Goal: Information Seeking & Learning: Stay updated

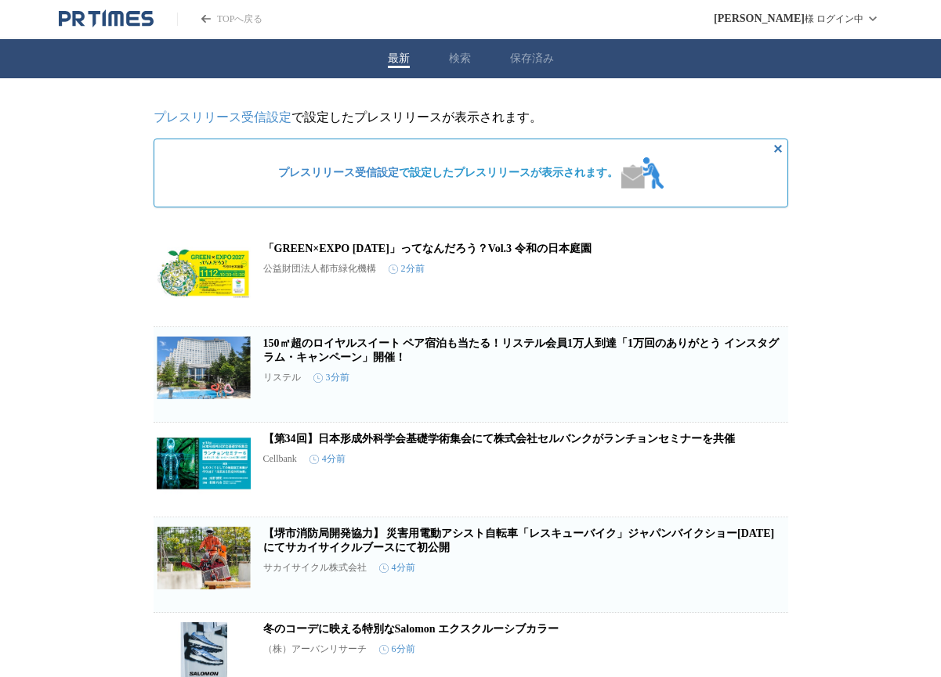
scroll to position [417, 0]
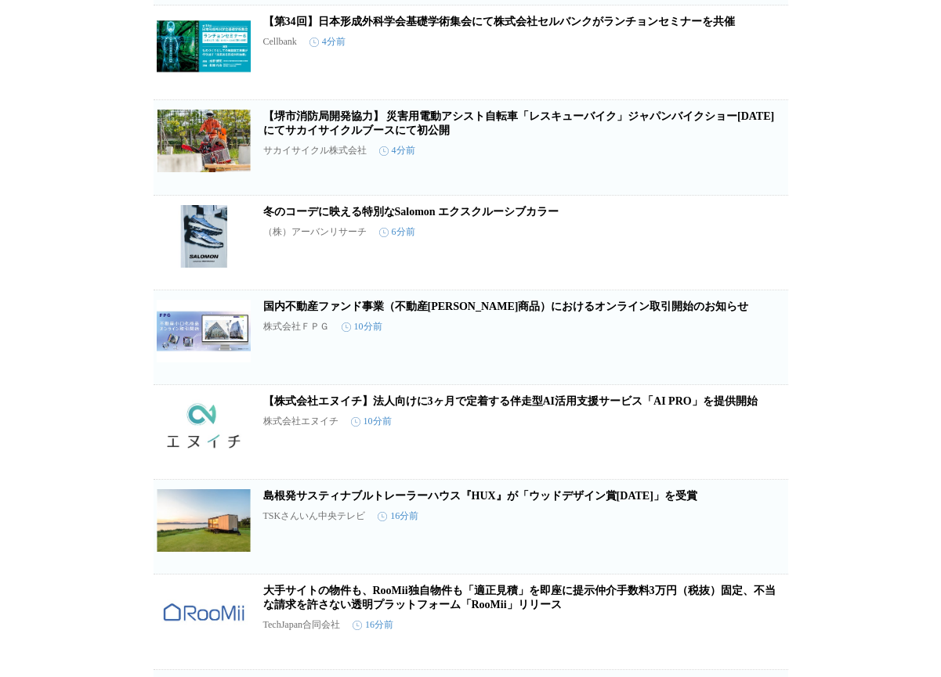
click at [446, 123] on link "【堺市消防局開発協力】 災害用電動アシスト自転車「レスキューバイク」ジャパンバイクショー[DATE]にてサカイサイクルブースにて初公開" at bounding box center [518, 123] width 511 height 26
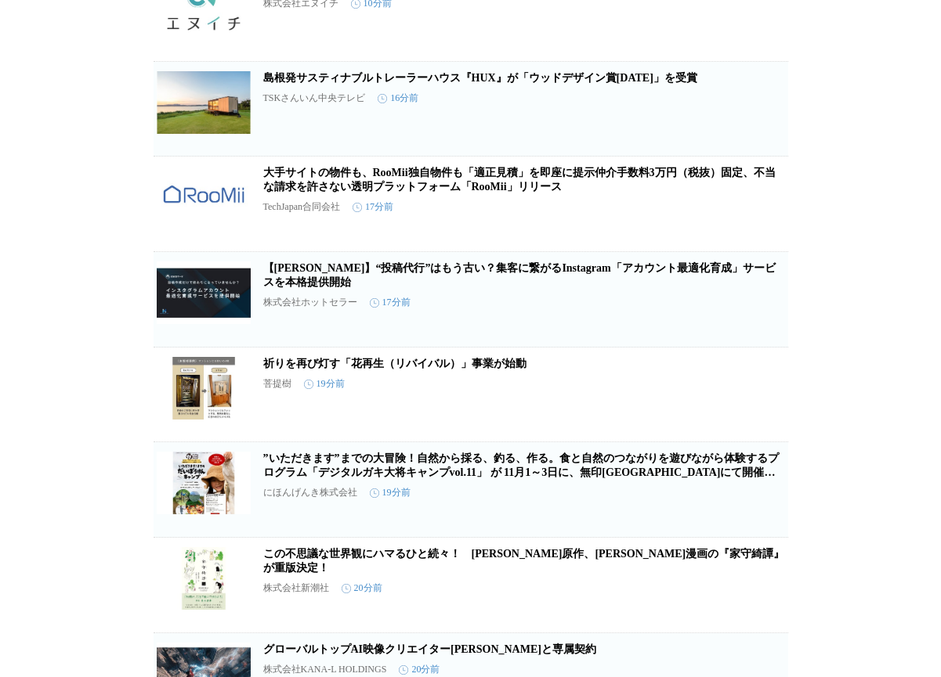
scroll to position [1253, 0]
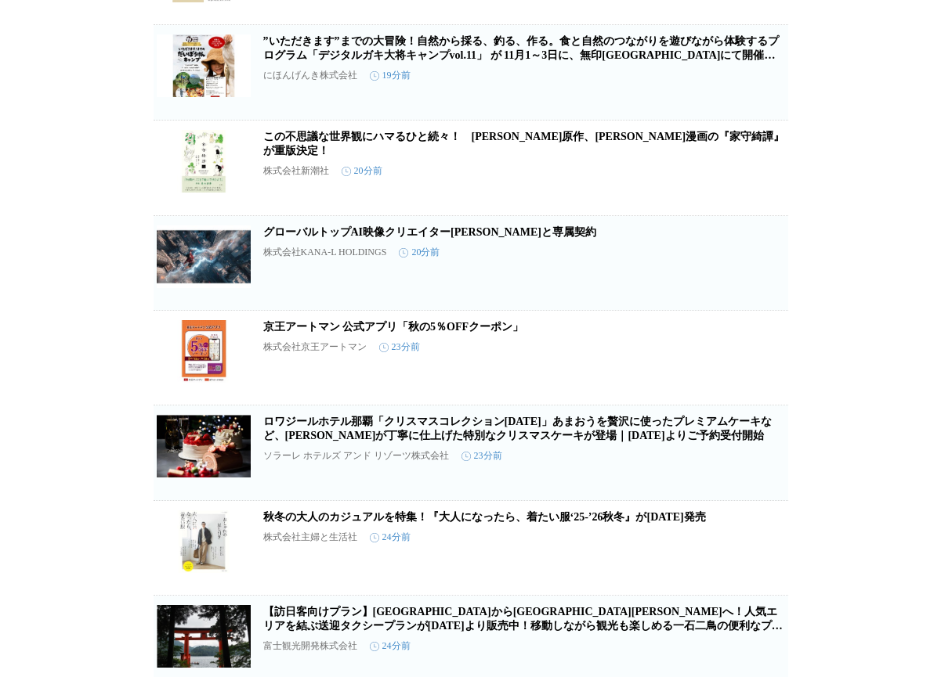
click at [407, 64] on link "”いただきます”までの大冒険！自然から採る、釣る、作る。食と自然のつながりを遊びながら体験するプログラム「デジタルガキ大将キャンプvol.11」 が 11月1…" at bounding box center [520, 55] width 515 height 40
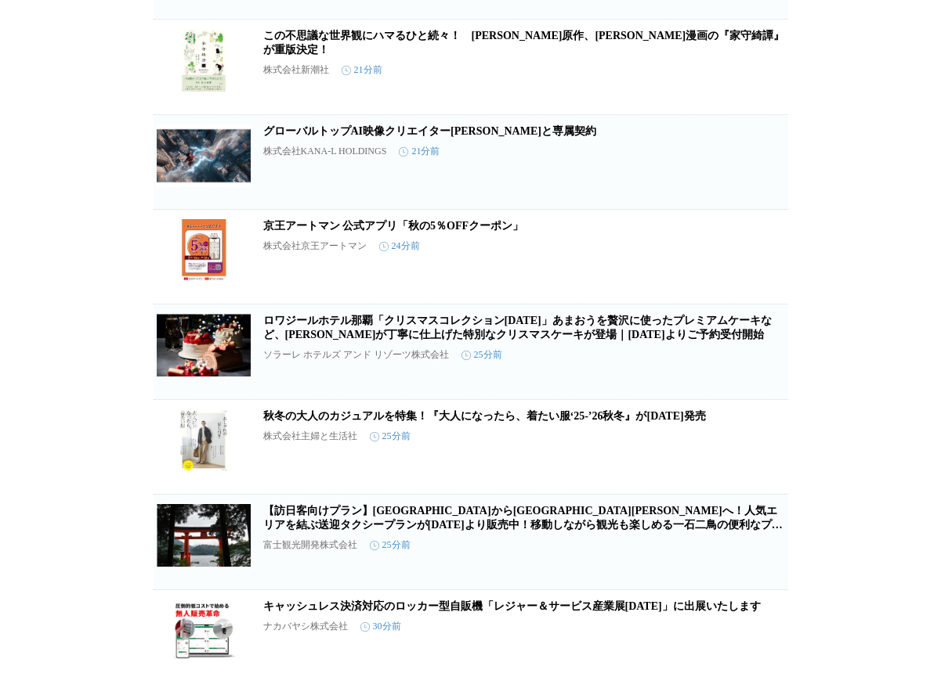
scroll to position [1671, 0]
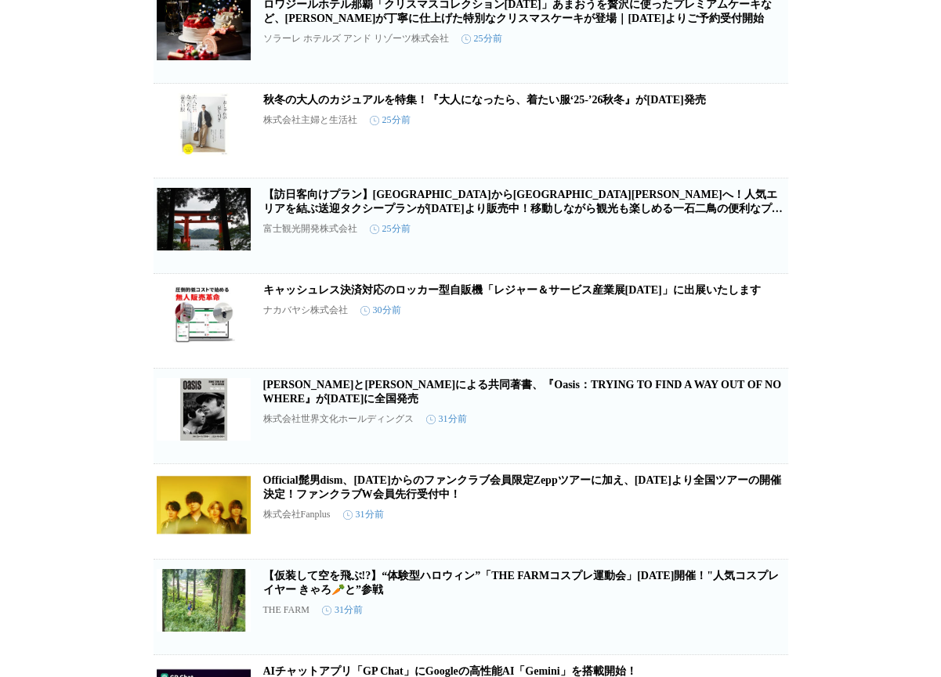
click at [599, 296] on link "キャッシュレス決済対応のロッカー型自販機「レジャー＆サービス産業展[DATE]」に出展いたします" at bounding box center [511, 290] width 497 height 12
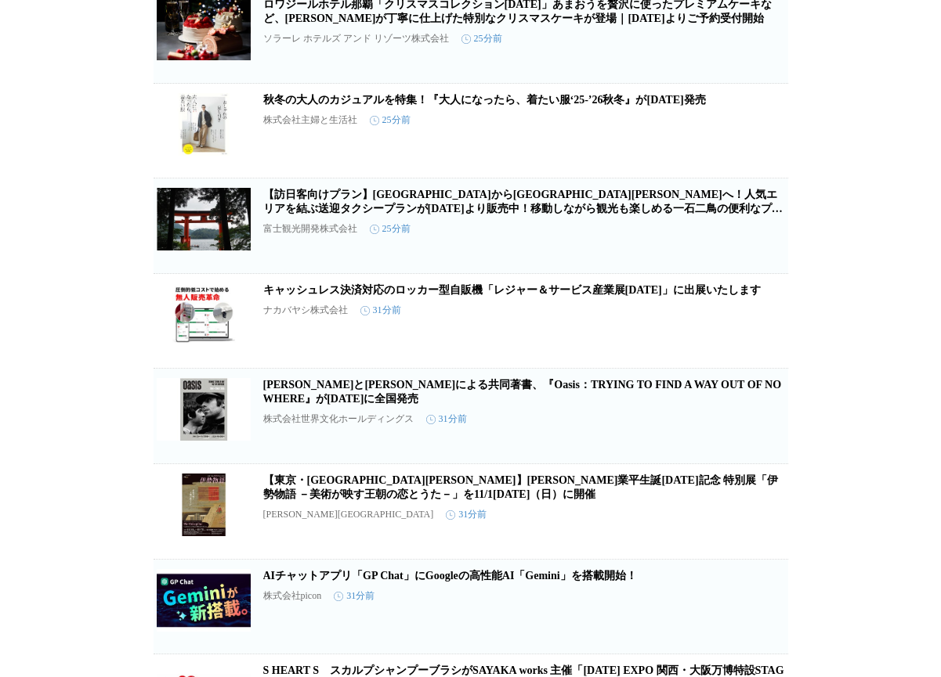
scroll to position [2089, 0]
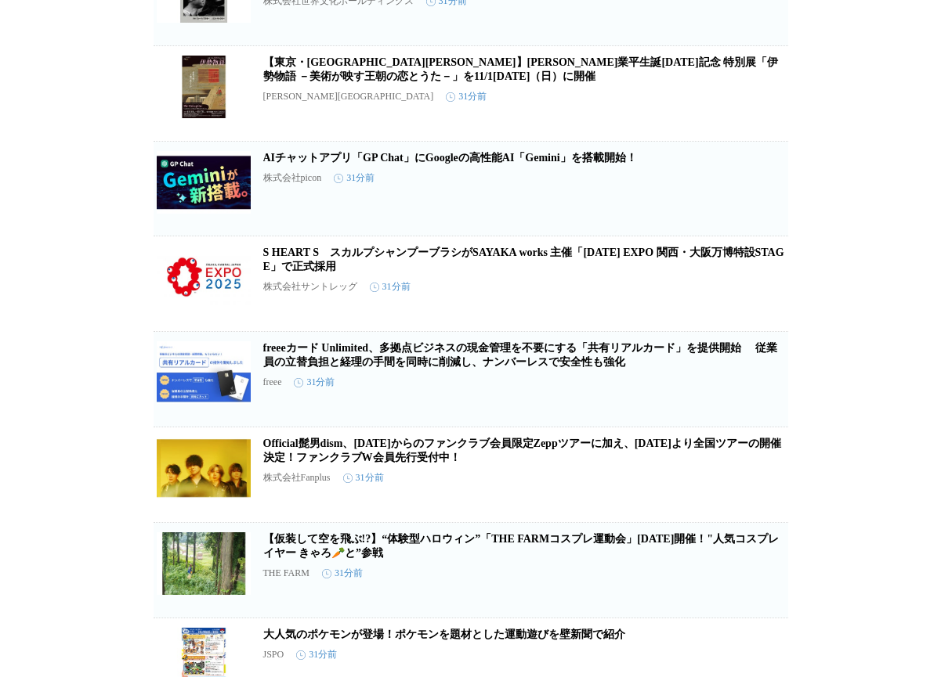
click at [575, 164] on link "AIチャットアプリ「GP Chat」にGoogleの高性能AI「Gemini」を搭載開始！" at bounding box center [450, 158] width 374 height 12
click at [588, 604] on article "【仮装して空を飛ぶ!?】“体験型ハロウィン”「THE FARMコスプレ運動会」[DATE]開催！"人気コスプレイヤー きゃろ🥕と”参戦 THE FARM 31…" at bounding box center [471, 570] width 634 height 95
click at [587, 559] on link "【仮装して空を飛ぶ!?】“体験型ハロウィン”「THE FARMコスプレ運動会」[DATE]開催！"人気コスプレイヤー きゃろ🥕と”参戦" at bounding box center [521, 546] width 516 height 26
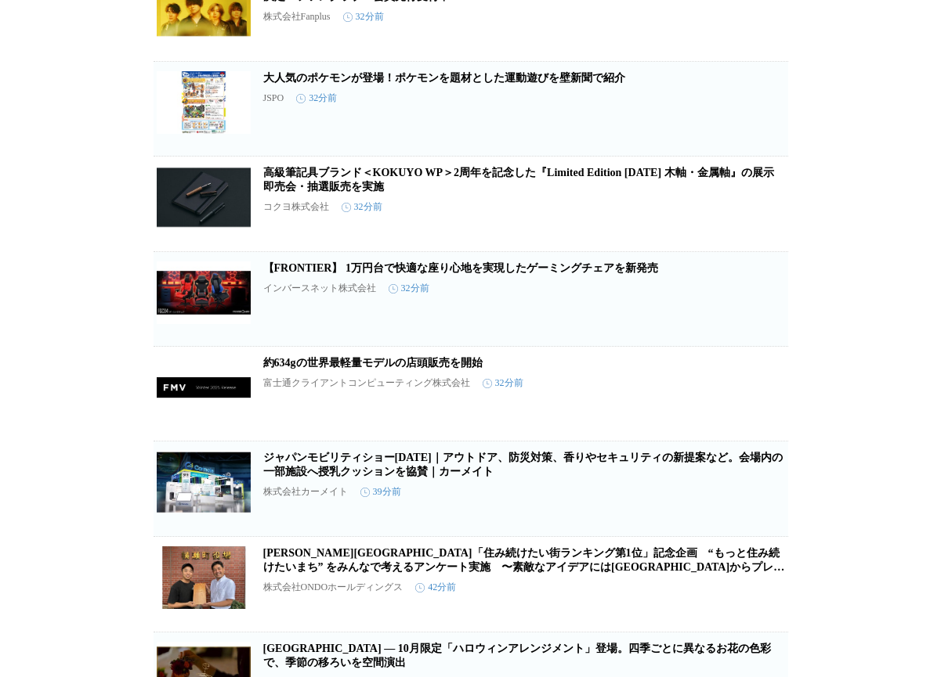
scroll to position [5943, 0]
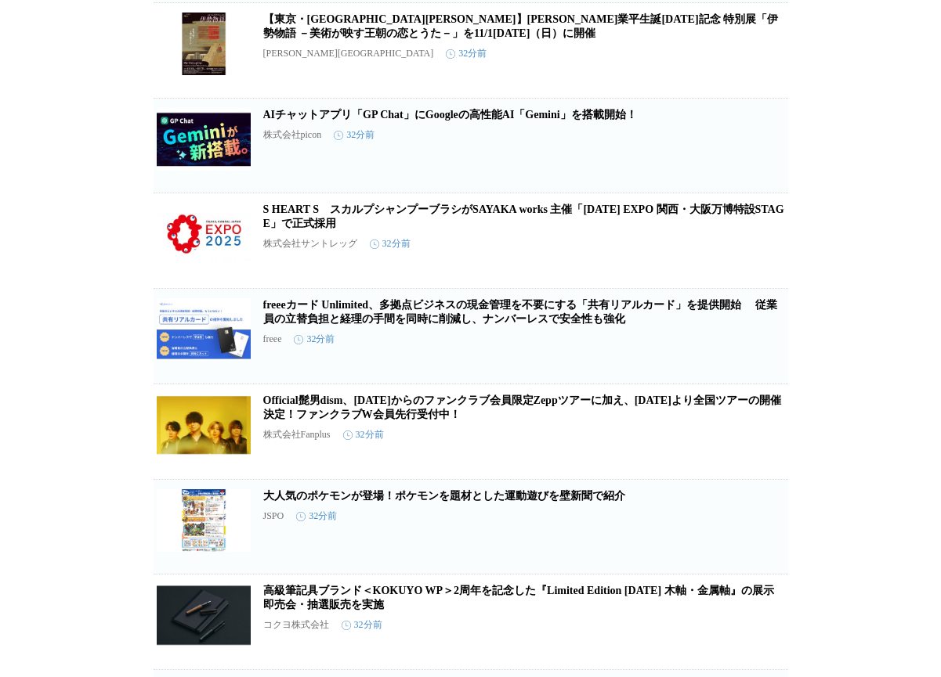
click at [526, 229] on link "S HEART S　スカルプシャンプーブラシがSAYAKA works 主催「[DATE] EXPO 関西・大阪万博特設STAGE」で正式採用" at bounding box center [523, 217] width 521 height 26
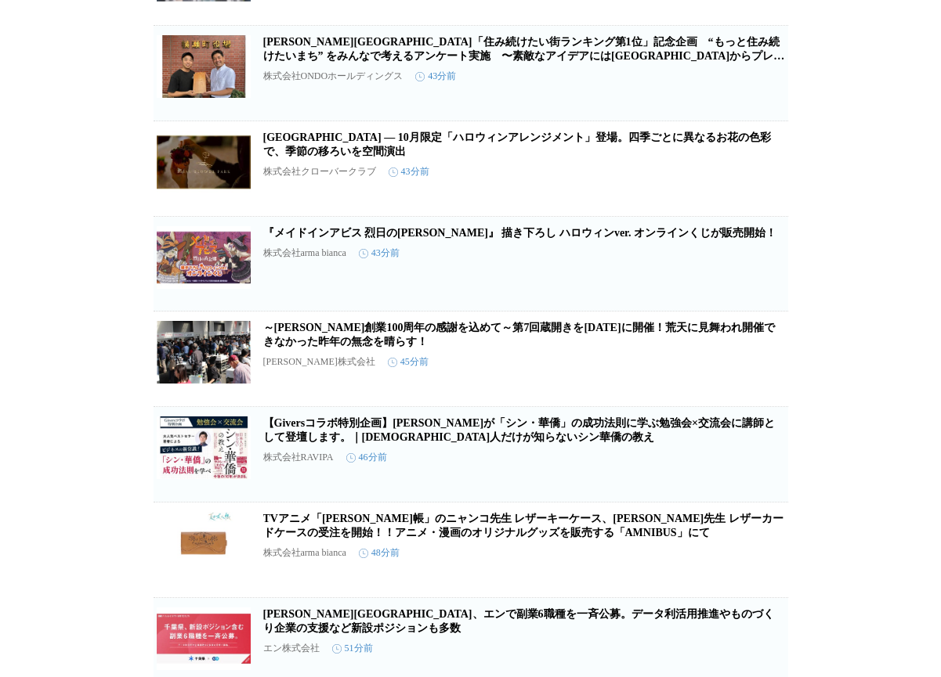
scroll to position [7196, 0]
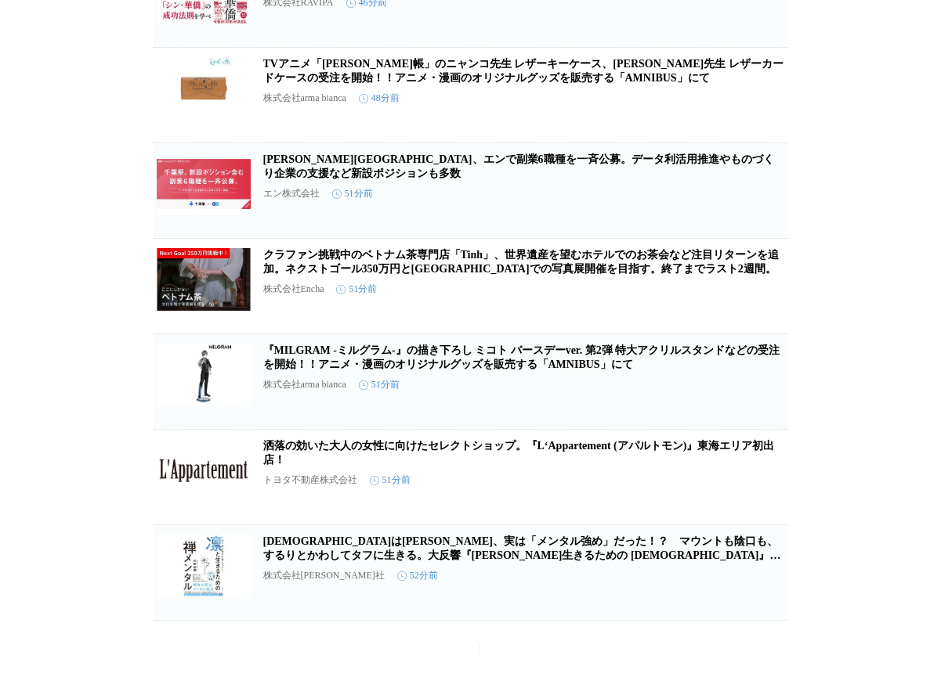
scroll to position [7515, 0]
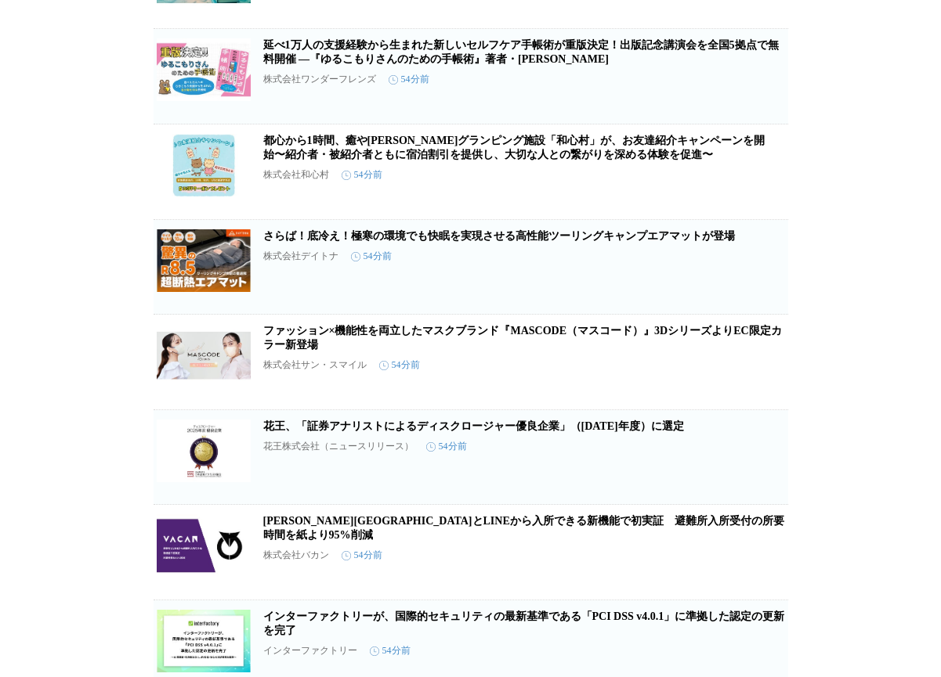
scroll to position [8338, 0]
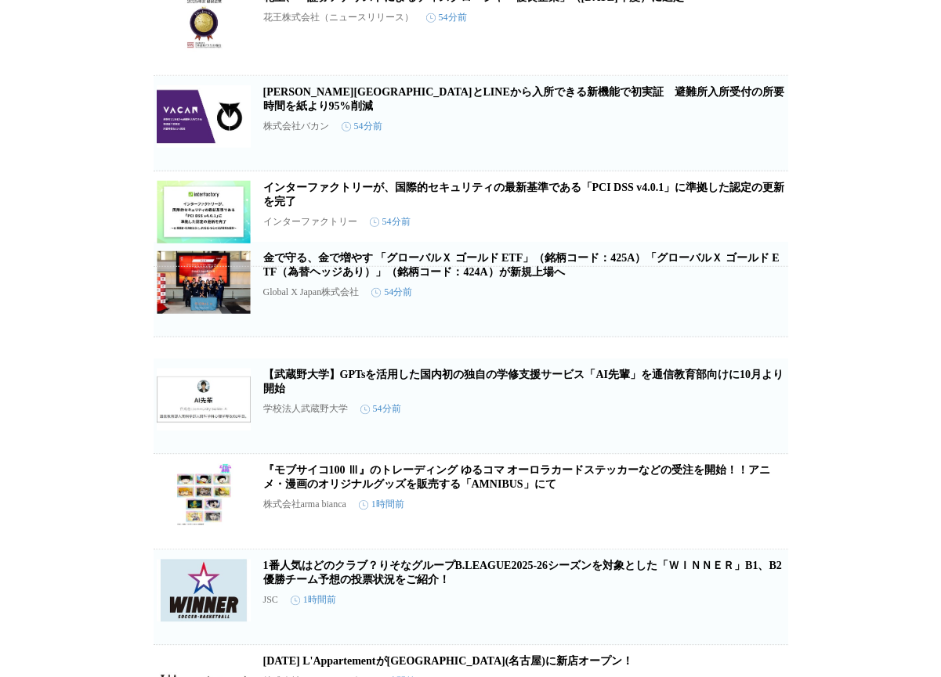
scroll to position [8357, 0]
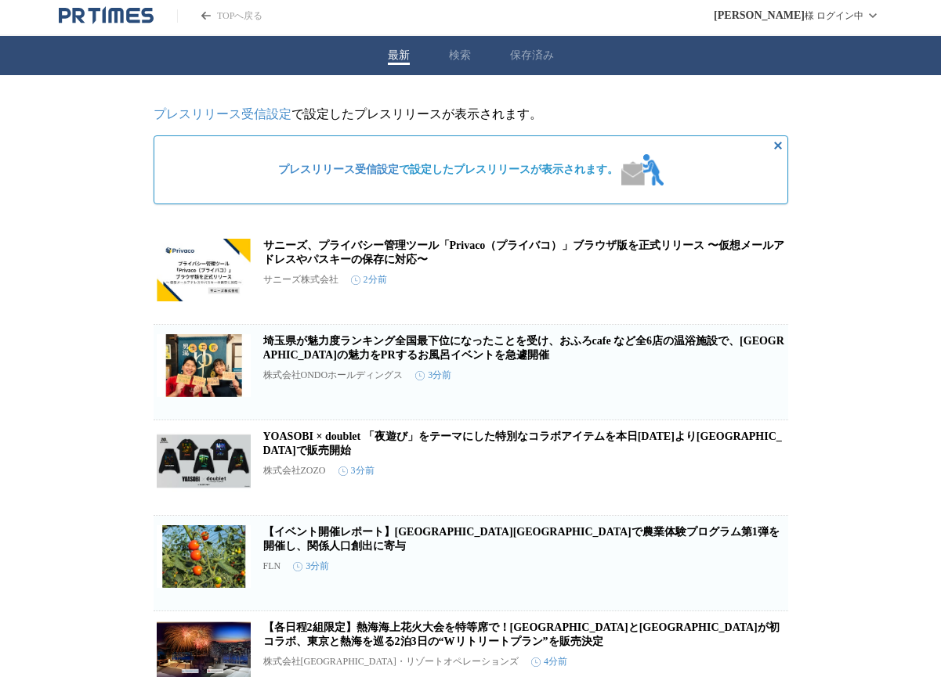
scroll to position [0, 0]
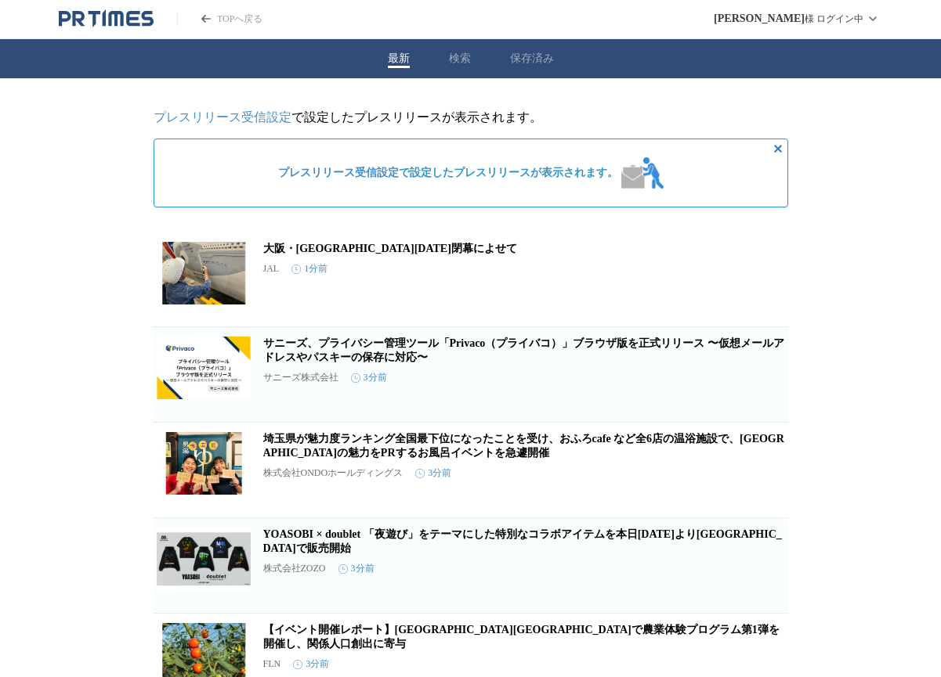
scroll to position [417, 0]
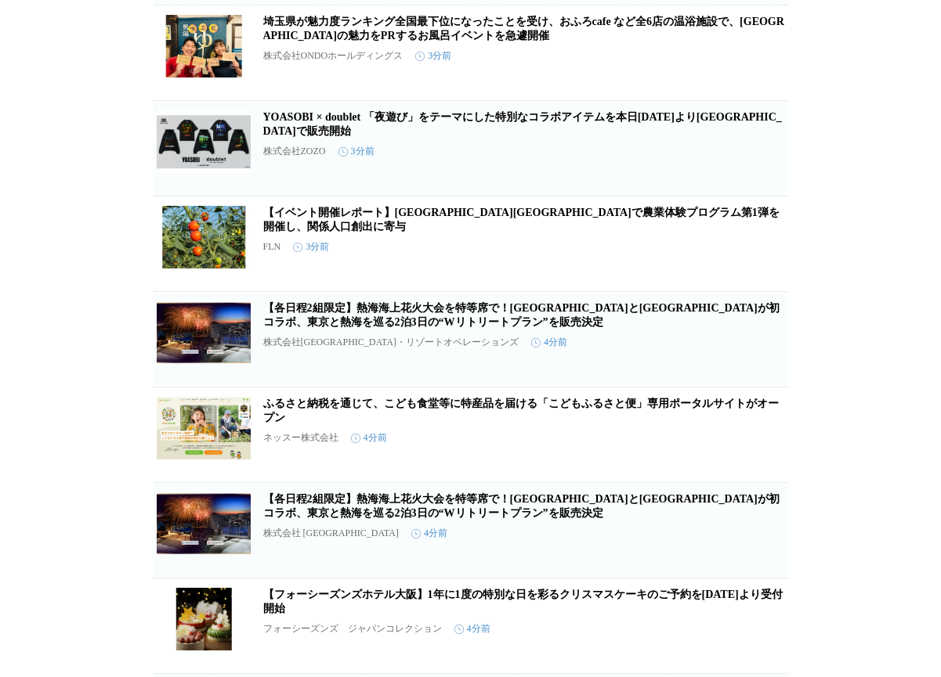
click at [544, 424] on link "ふるさと納税を通じて、こども食堂等に特産品を届ける「こどもふるさと便」専用ポータルサイトがオープン" at bounding box center [520, 411] width 515 height 26
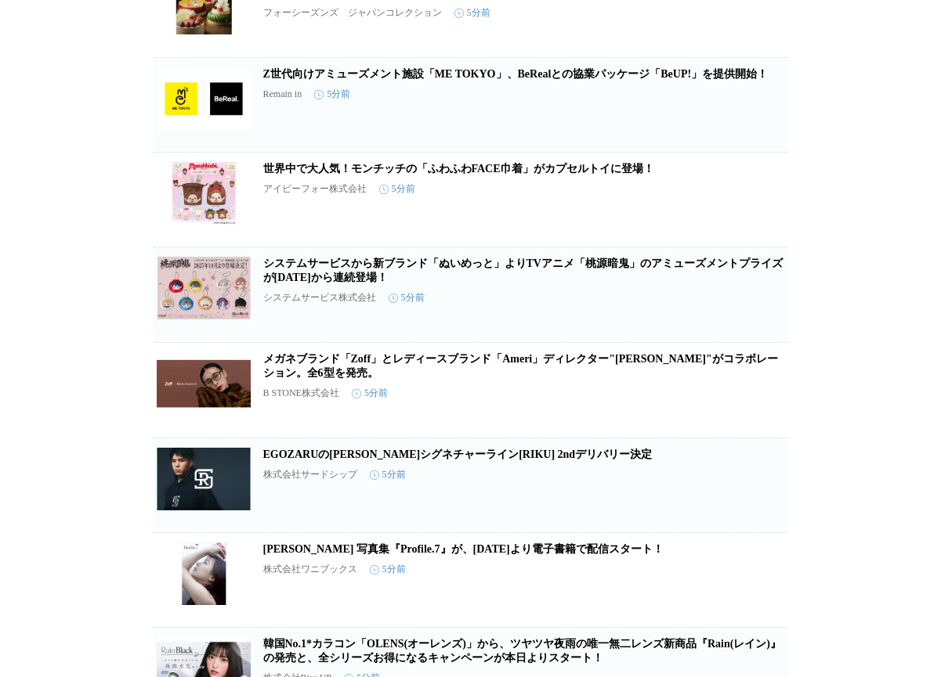
scroll to position [1253, 0]
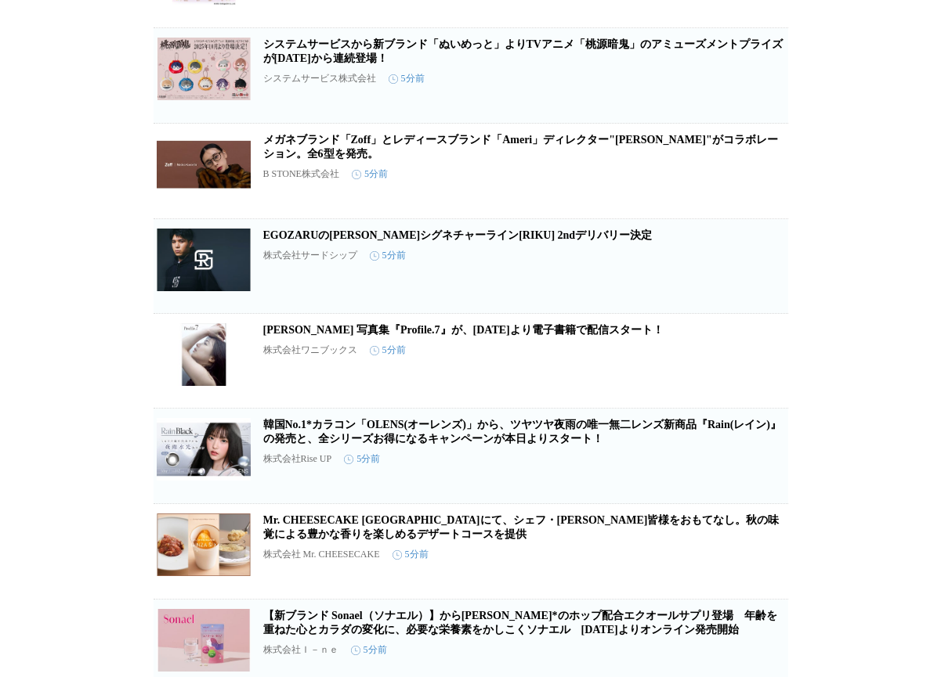
click at [582, 540] on link "Mr. CHEESECAKE GINZA SIX店にて、シェフ・田村浩二が皆様をおもてなし。秋の味覚による豊かな香りを楽しめるデザートコースを提供" at bounding box center [521, 528] width 516 height 26
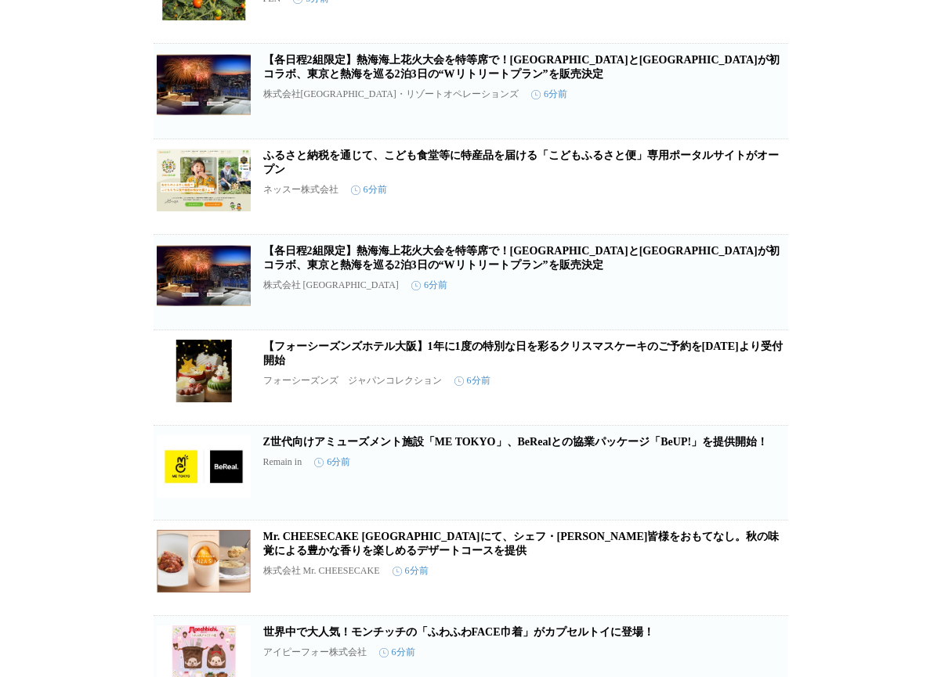
click at [542, 448] on link "Z世代向けアミューズメント施設「ME TOKYO」、BeRealとの協業パッケージ「BeUP!」を提供開始！" at bounding box center [515, 442] width 505 height 12
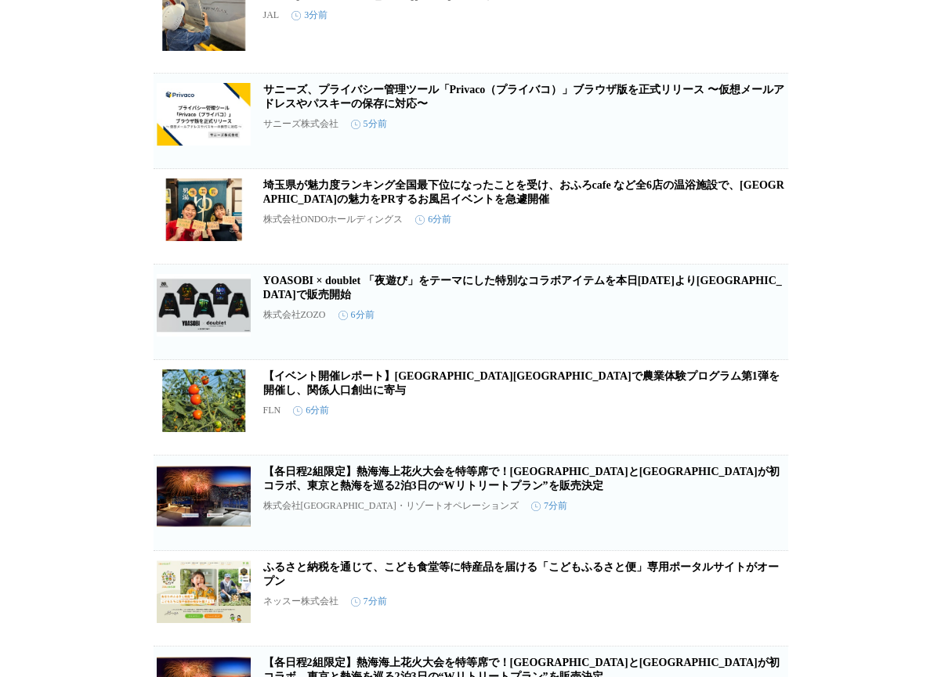
scroll to position [0, 0]
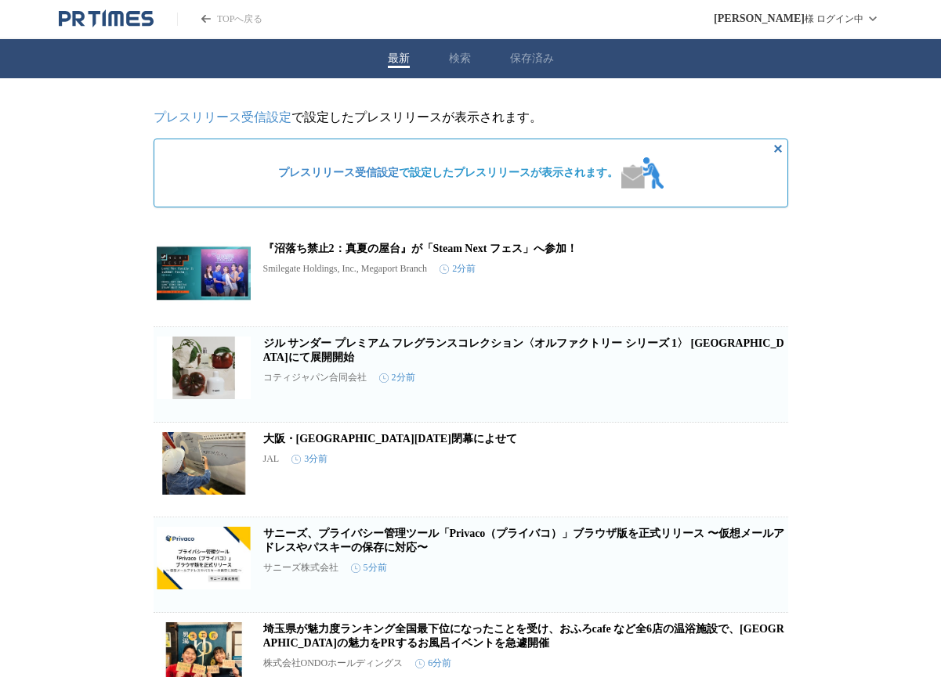
click at [457, 345] on link "ジル サンダー プレミアム フレグランスコレクション〈オルファクトリー シリーズ 1〉 伊勢丹新宿店にて展開開始" at bounding box center [523, 351] width 521 height 26
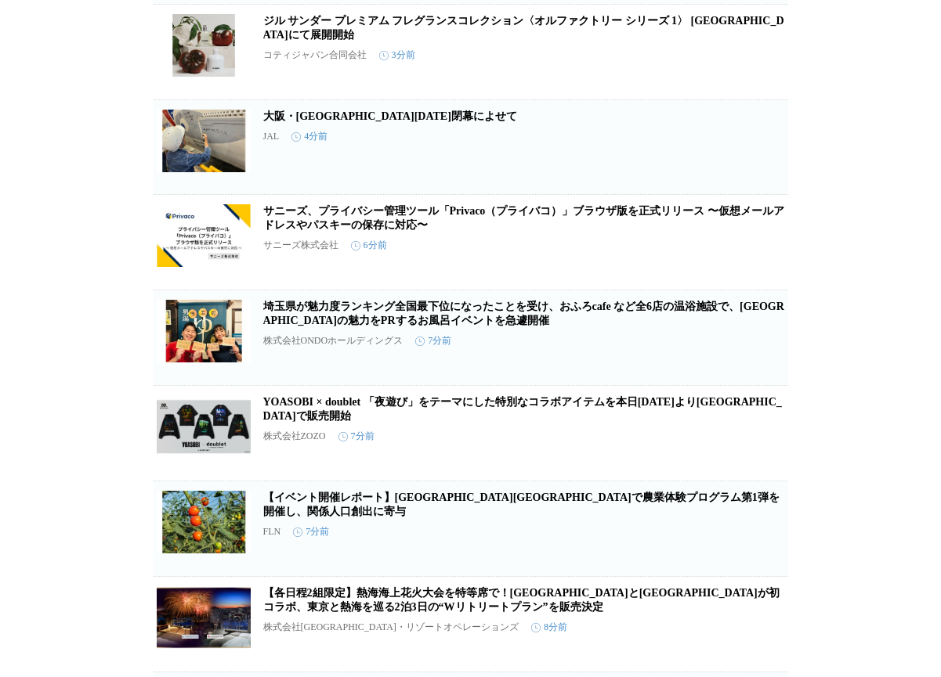
scroll to position [836, 0]
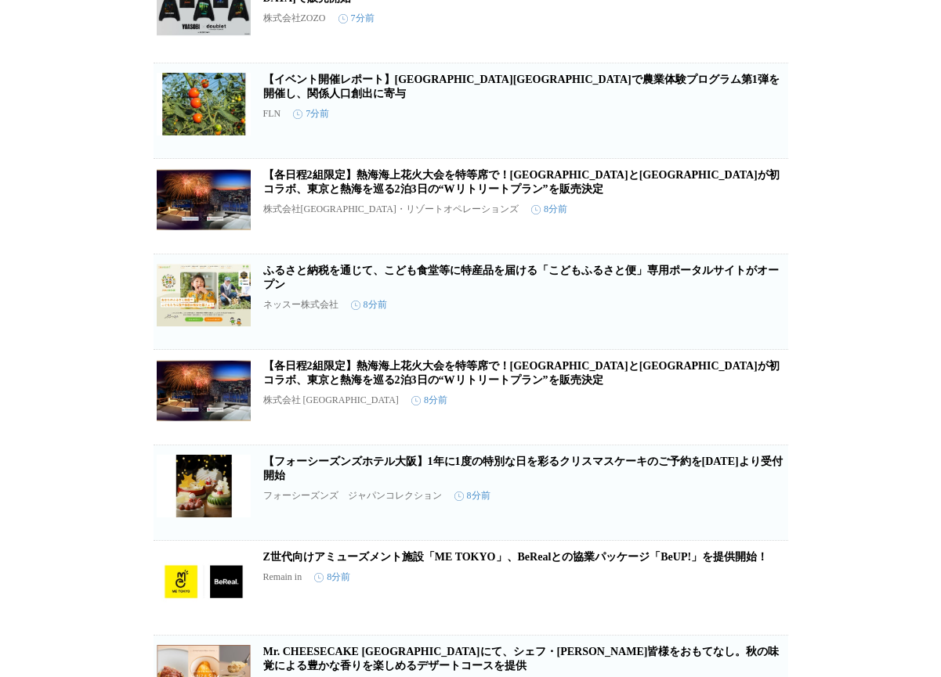
click at [413, 195] on link "【各日程2組限定】熱海海上花火大会を特等席で！[GEOGRAPHIC_DATA]と[GEOGRAPHIC_DATA]が初コラボ、東京と熱海を巡る2泊3日の“W…" at bounding box center [521, 182] width 516 height 26
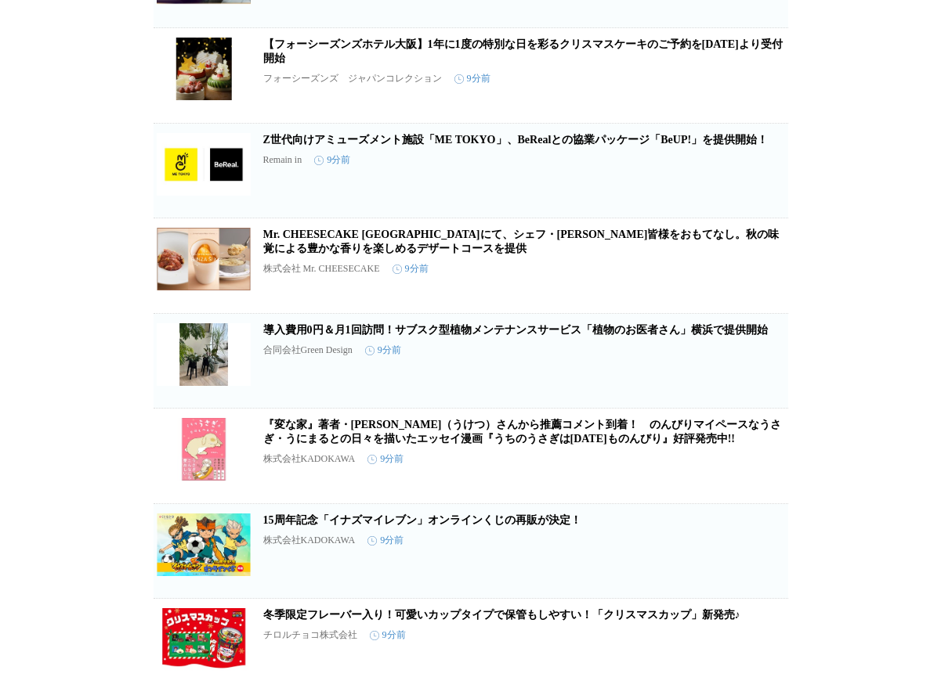
click at [483, 336] on link "導入費用0円＆月1回訪問！サブスク型植物メンテナンスサービス「植物のお医者さん」横浜で提供開始" at bounding box center [515, 330] width 504 height 12
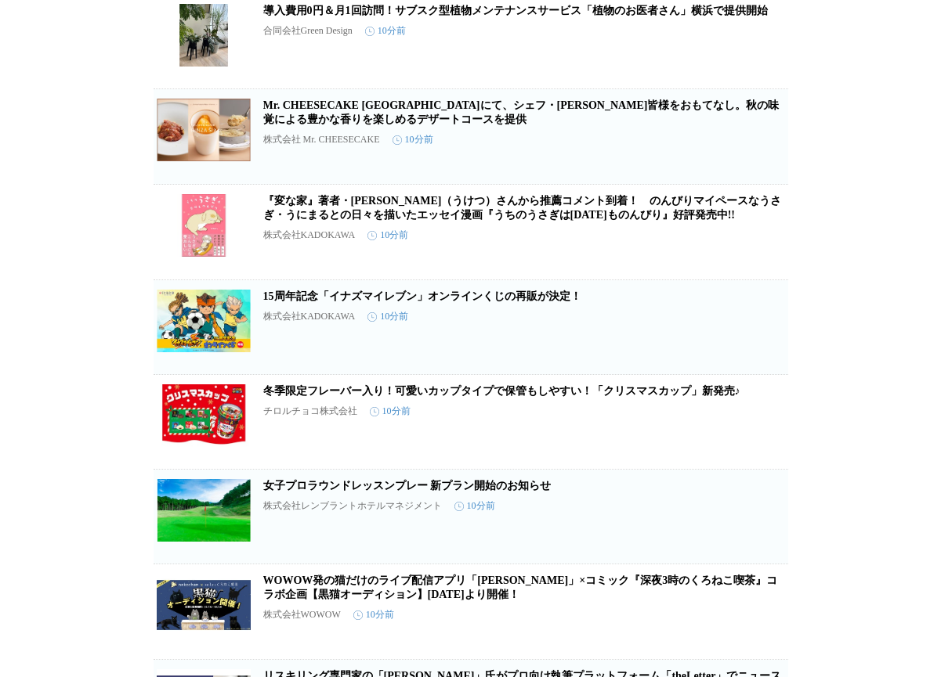
scroll to position [1989, 0]
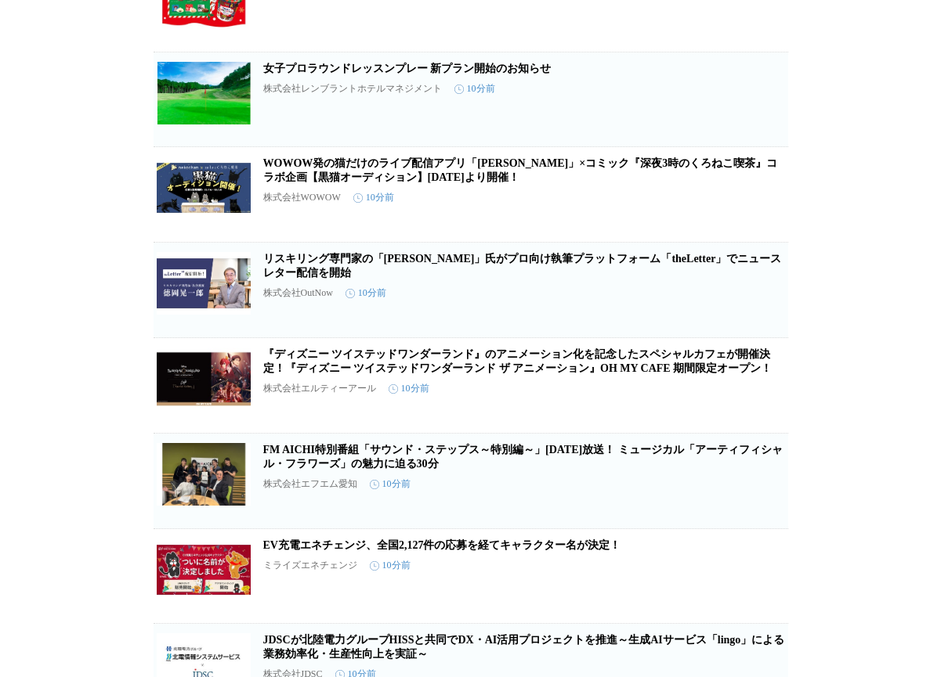
click at [370, 279] on link "リスキリング専門家の「[PERSON_NAME]」氏がプロ向け執筆プラットフォーム「theLetter」でニュースレター配信を開始" at bounding box center [522, 266] width 519 height 26
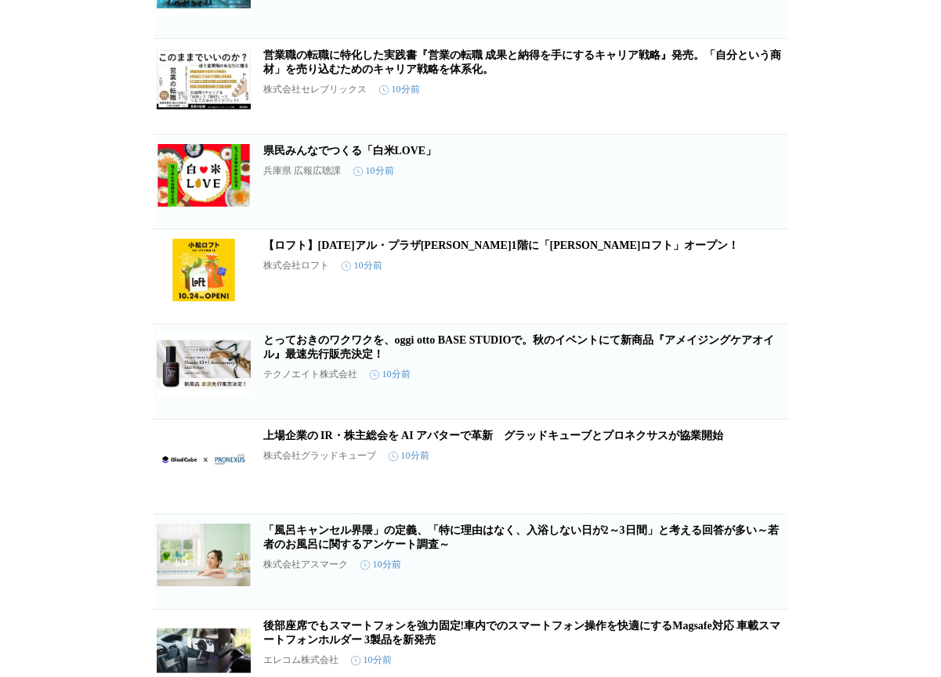
scroll to position [3561, 0]
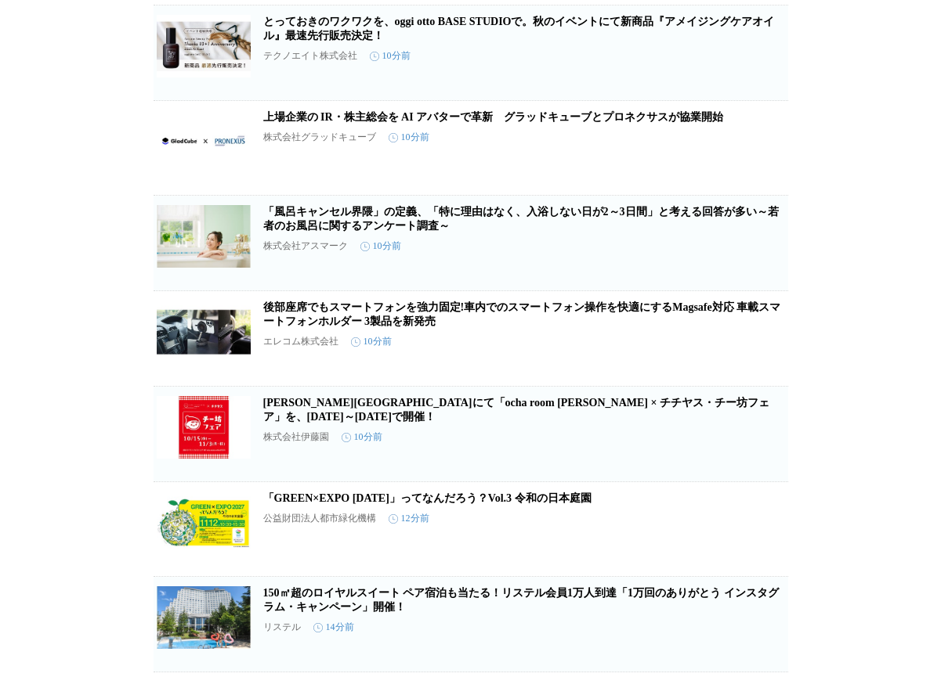
click at [666, 42] on link "とっておきのワクワクを、oggi otto BASE STUDIOで。秋のイベントにて新商品『アメイジングケアオイル』最速先行販売決定！" at bounding box center [518, 29] width 511 height 26
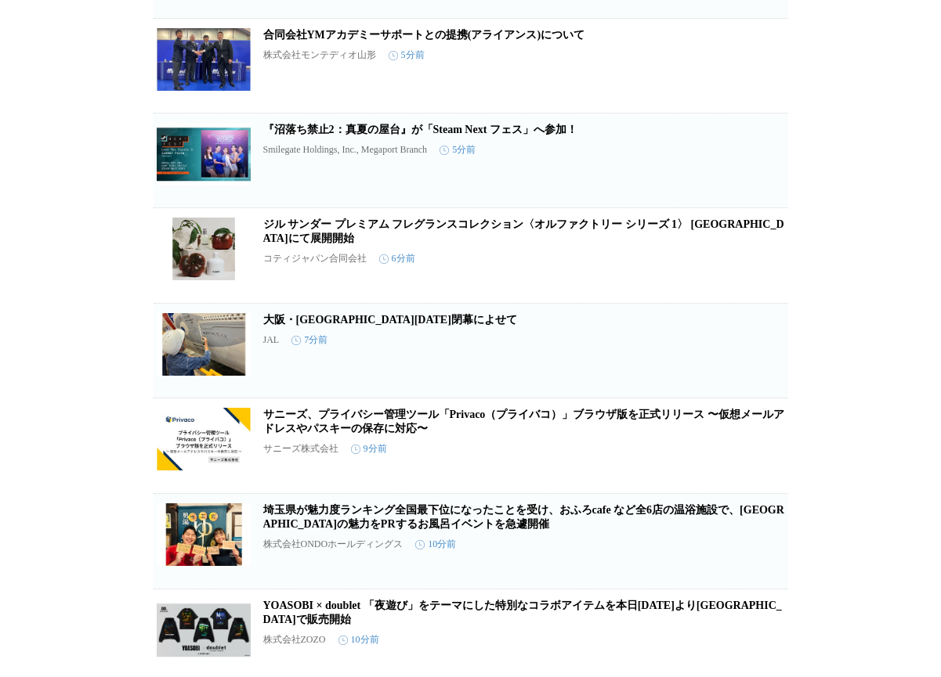
scroll to position [0, 0]
